Goal: Find specific fact: Find specific fact

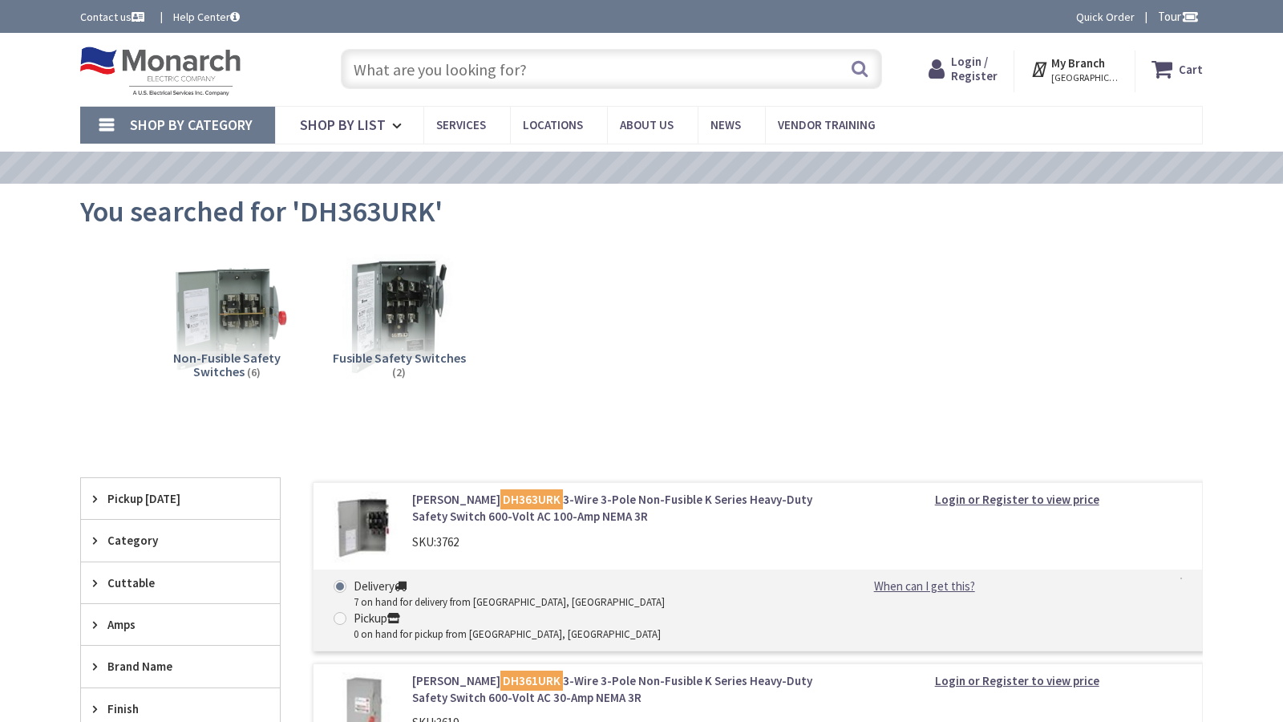
type input "Othello Playground, [STREET_ADDRESS]"
